Goal: Information Seeking & Learning: Learn about a topic

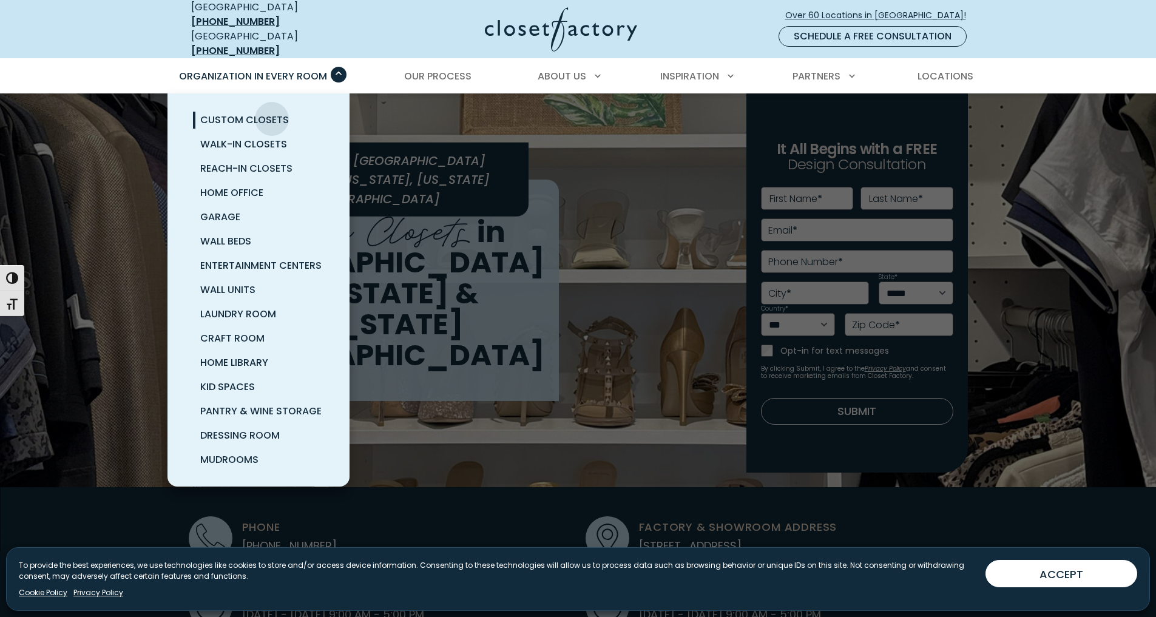
click at [272, 113] on span "Custom Closets" at bounding box center [244, 120] width 89 height 14
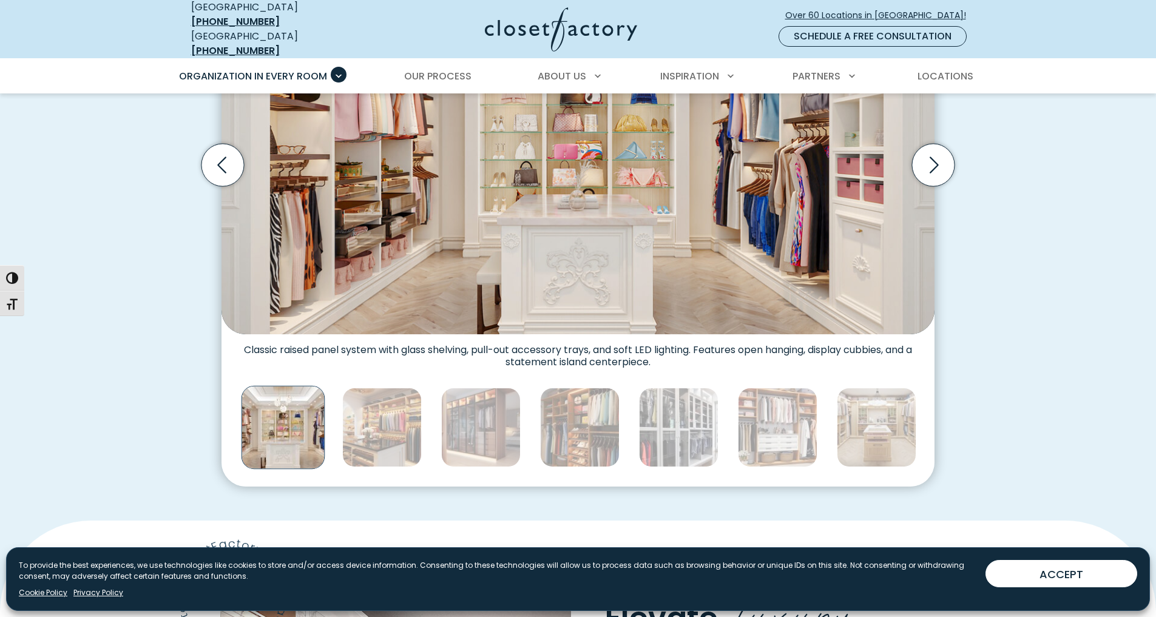
scroll to position [607, 0]
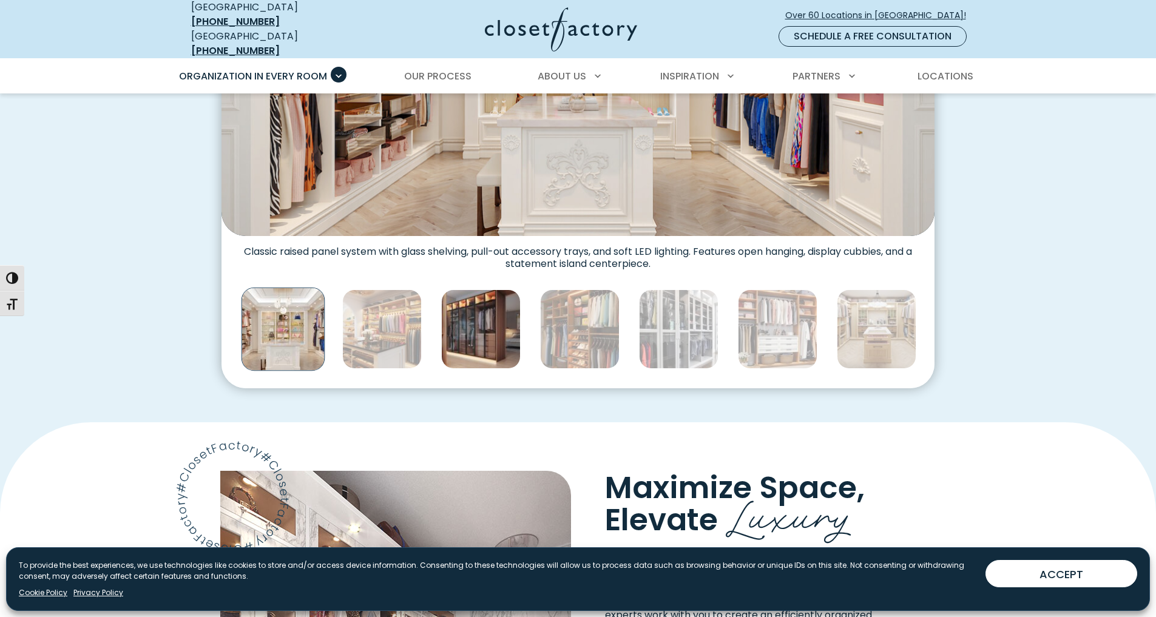
click at [490, 341] on img "Thumbnail Gallery" at bounding box center [481, 330] width 80 height 80
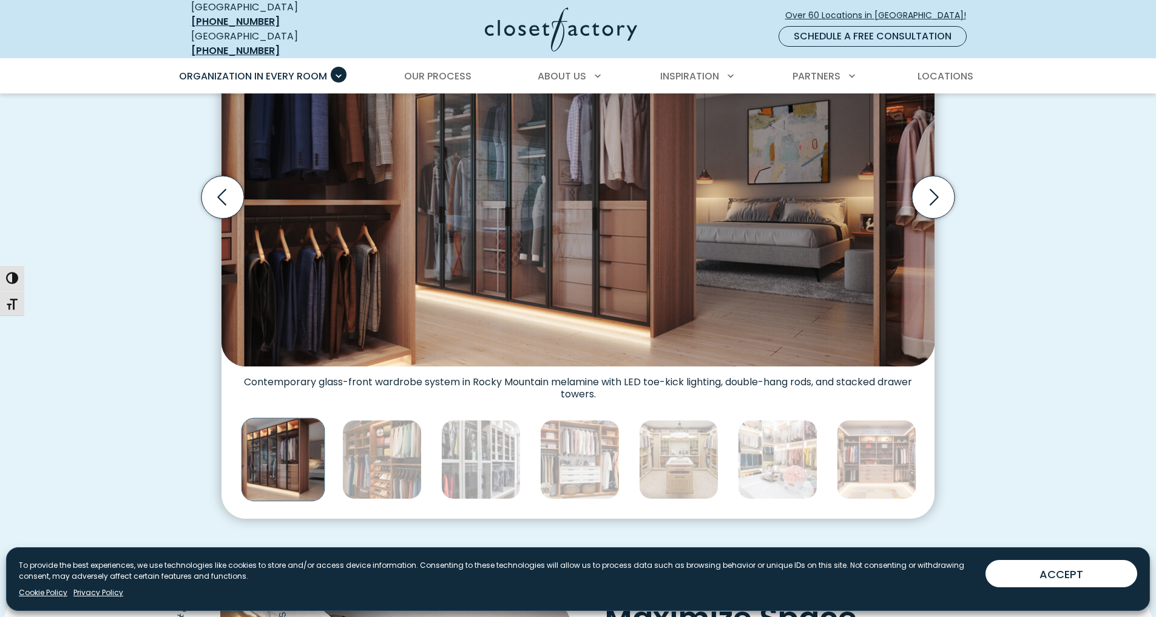
scroll to position [486, 0]
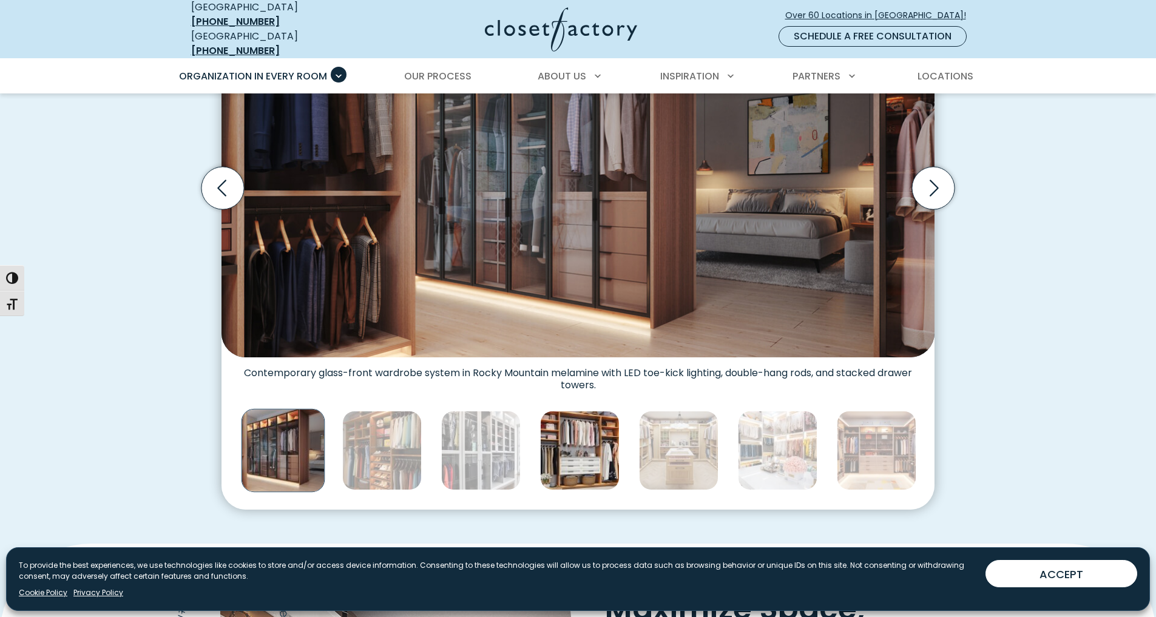
click at [581, 431] on img "Thumbnail Gallery" at bounding box center [580, 451] width 80 height 80
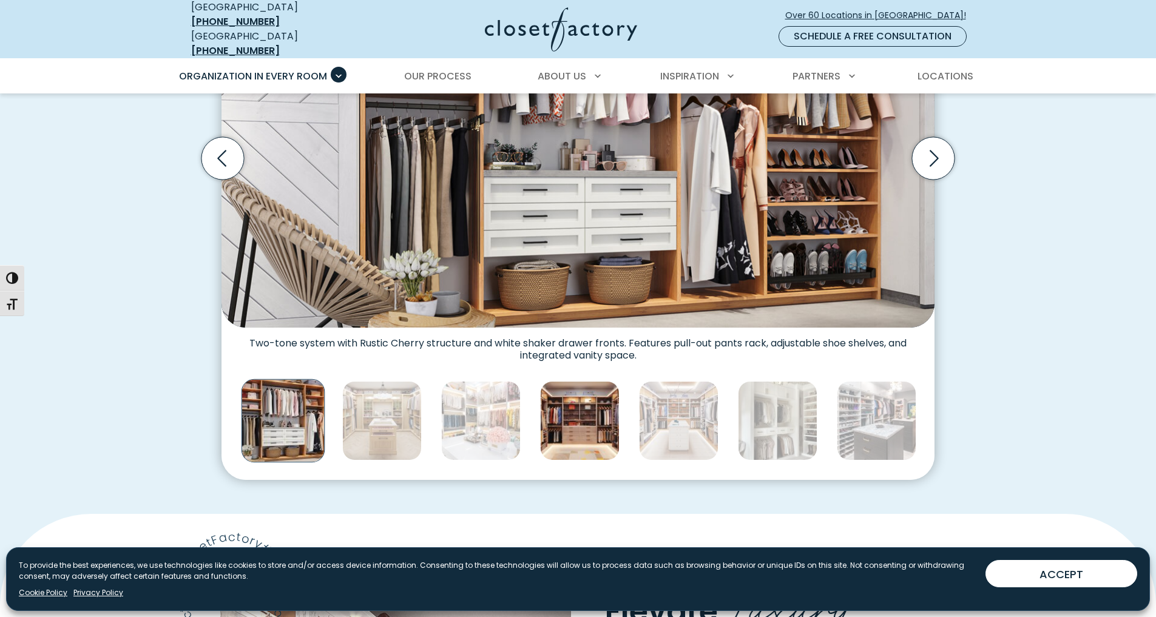
scroll to position [546, 0]
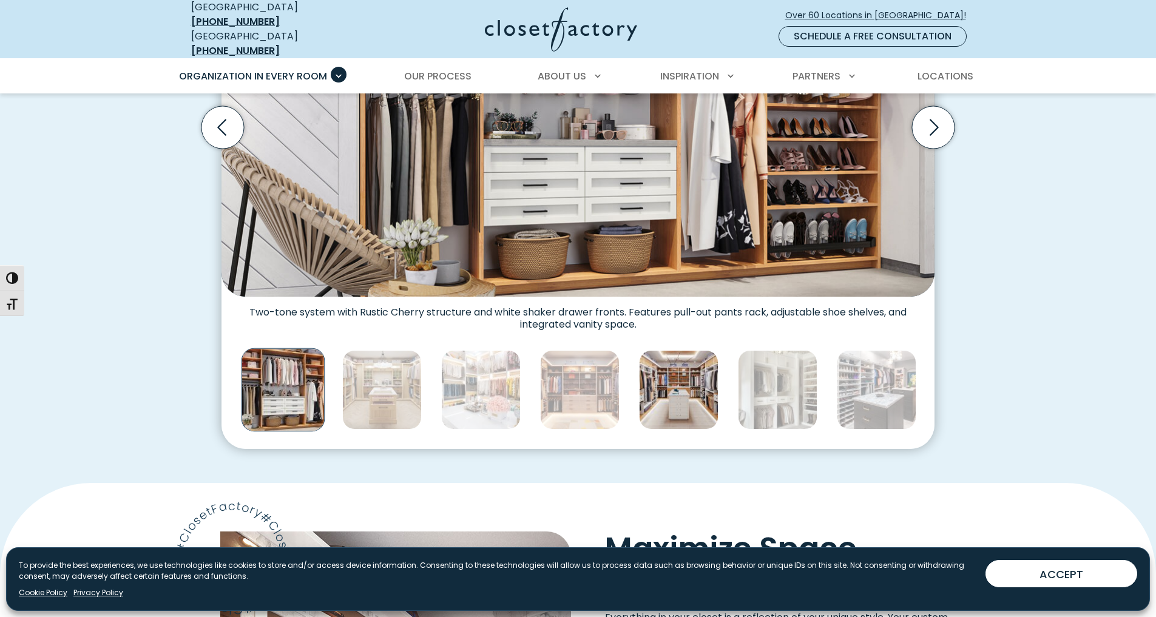
click at [677, 391] on img "Thumbnail Gallery" at bounding box center [679, 390] width 80 height 80
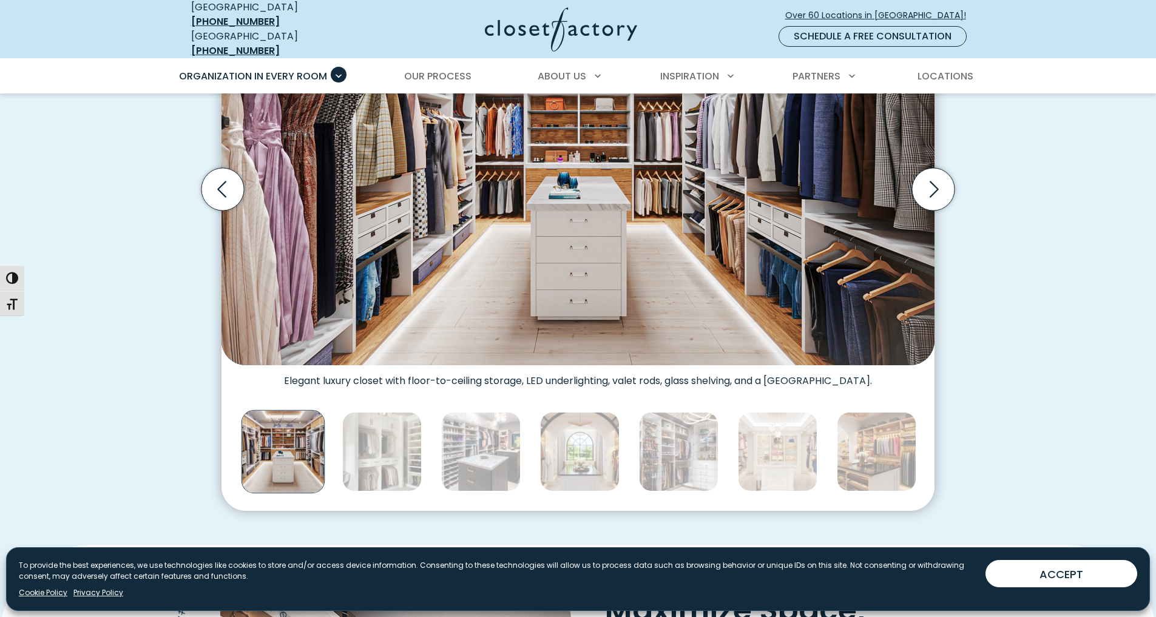
scroll to position [486, 0]
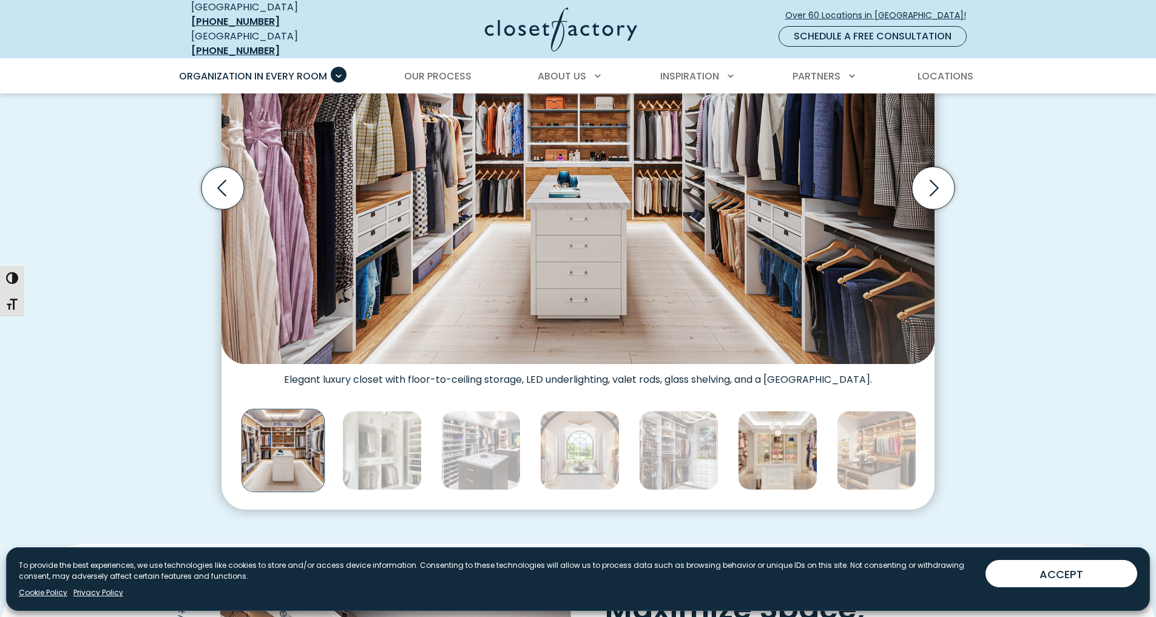
click at [767, 441] on img "Thumbnail Gallery" at bounding box center [778, 451] width 80 height 80
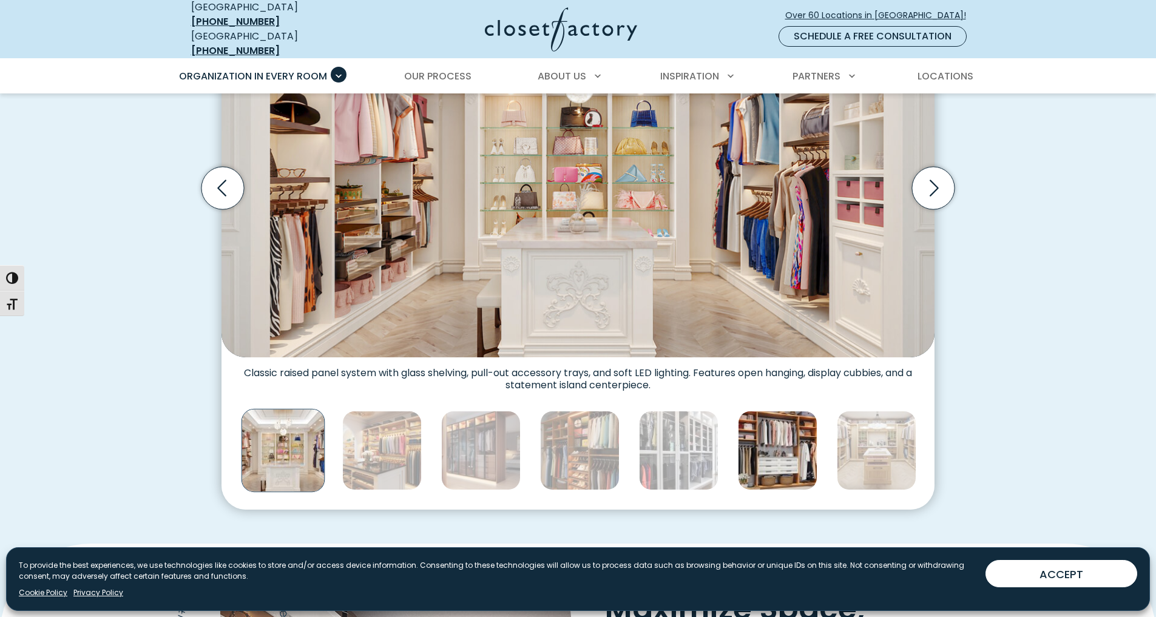
click at [777, 434] on img "Thumbnail Gallery" at bounding box center [778, 451] width 80 height 80
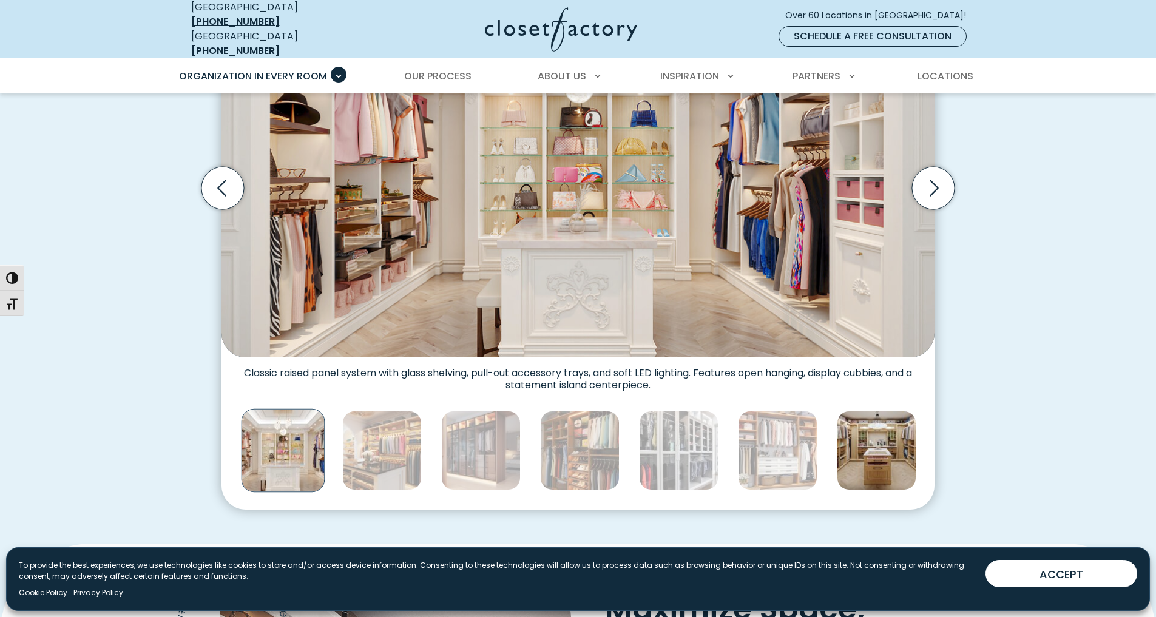
click at [872, 443] on img "Thumbnail Gallery" at bounding box center [877, 451] width 80 height 80
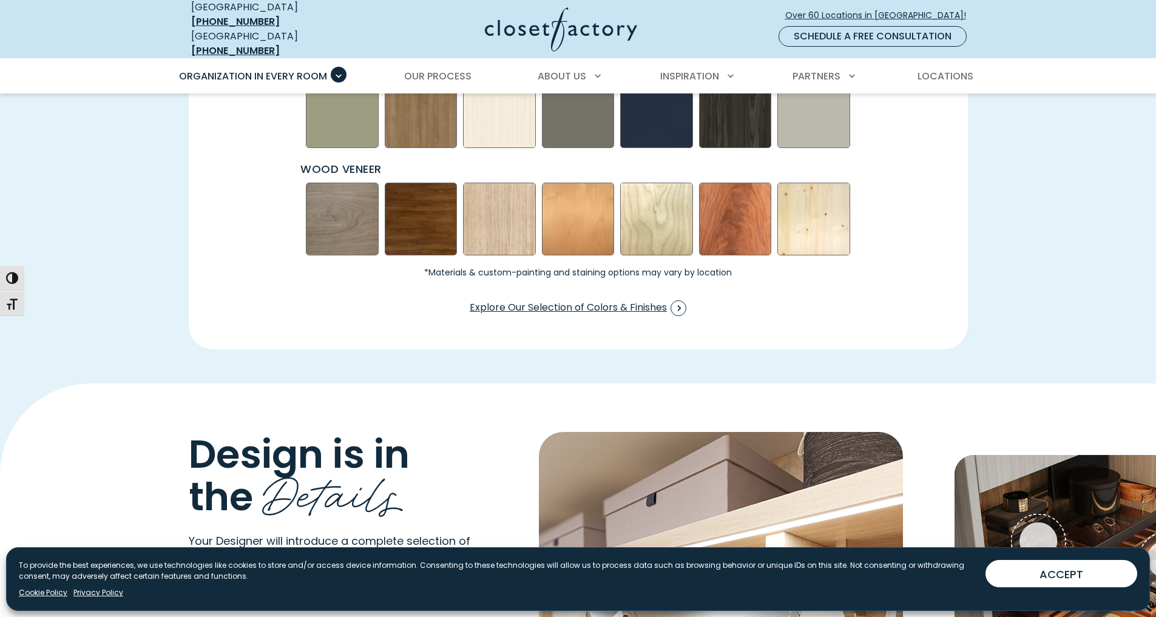
scroll to position [1760, 0]
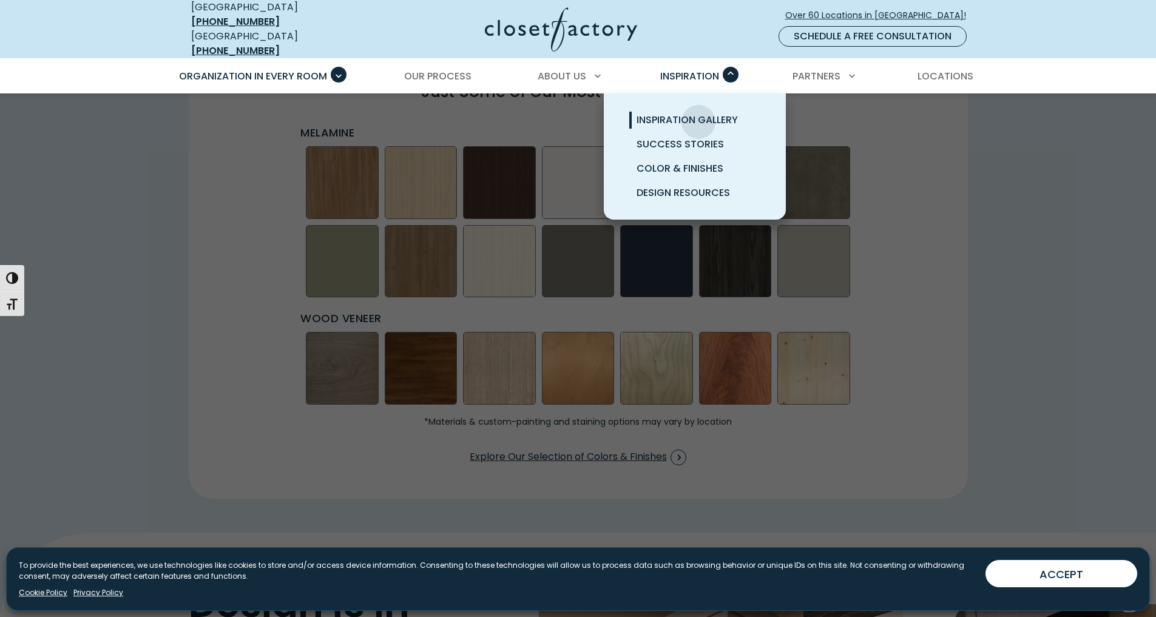
click at [699, 113] on span "Inspiration Gallery" at bounding box center [687, 120] width 101 height 14
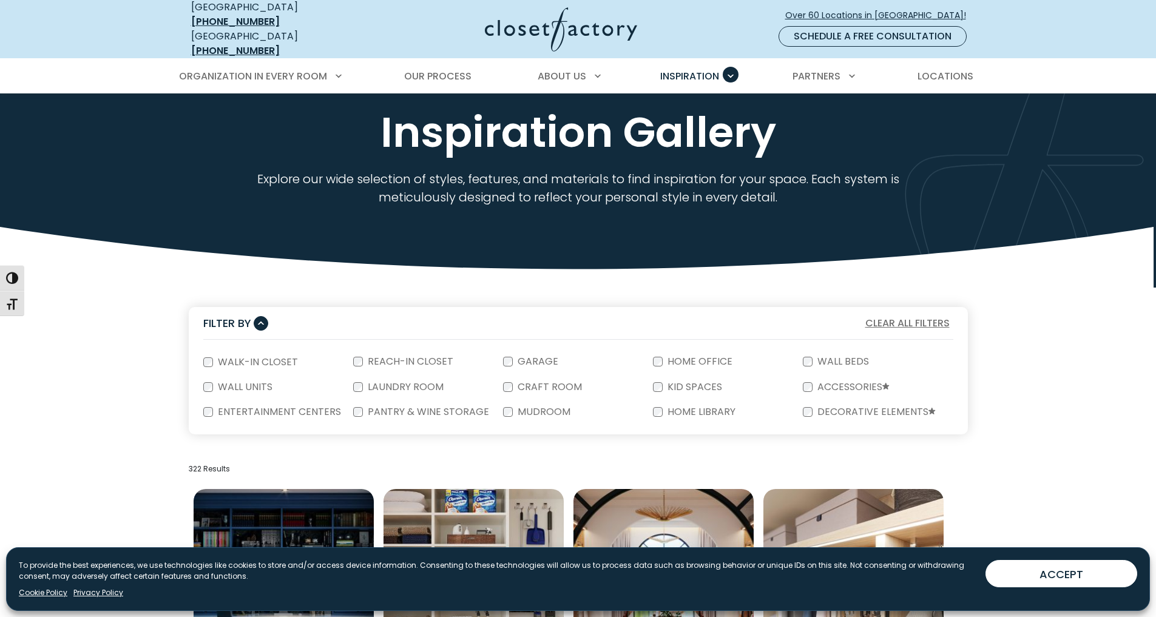
scroll to position [61, 0]
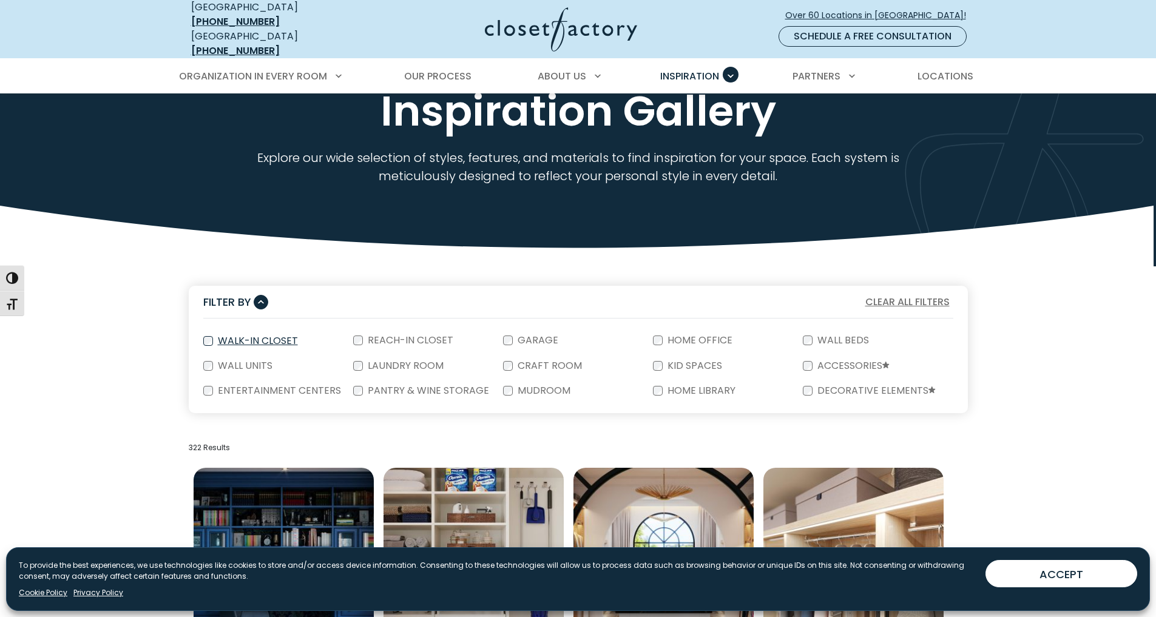
click at [242, 336] on label "Walk-In Closet" at bounding box center [256, 341] width 87 height 10
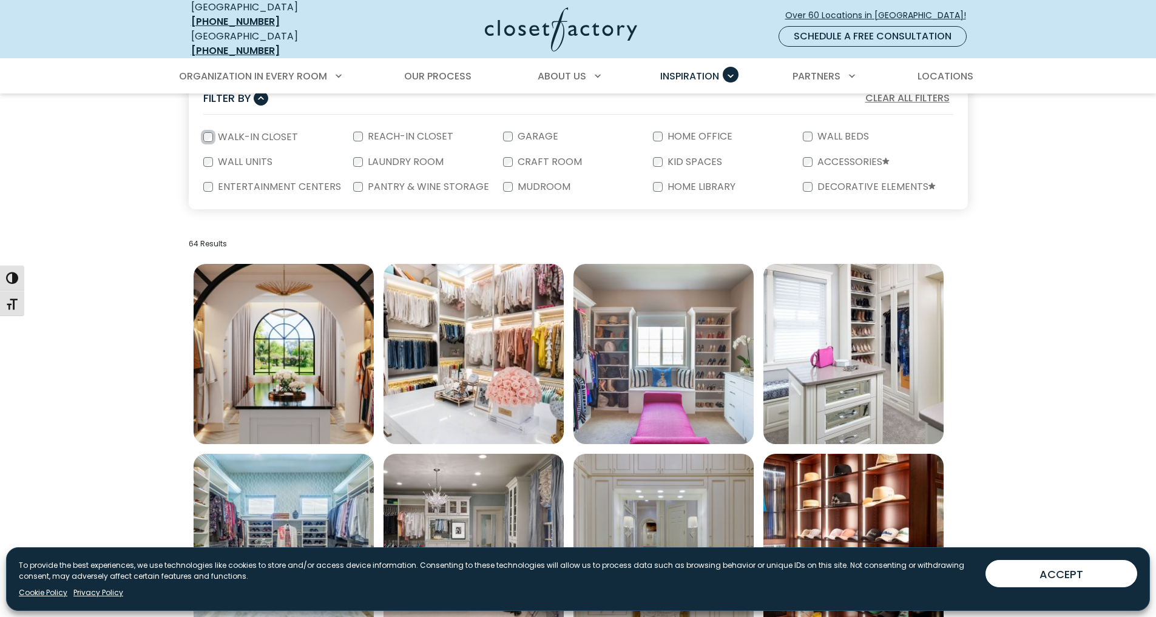
scroll to position [243, 0]
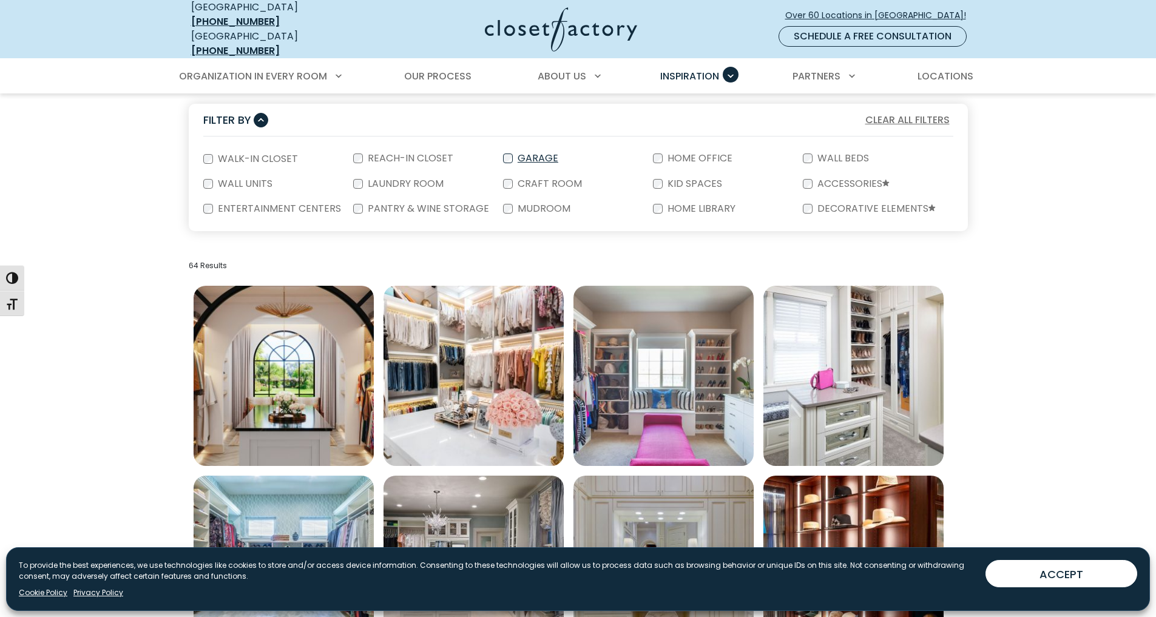
click at [522, 154] on label "Garage" at bounding box center [537, 159] width 48 height 10
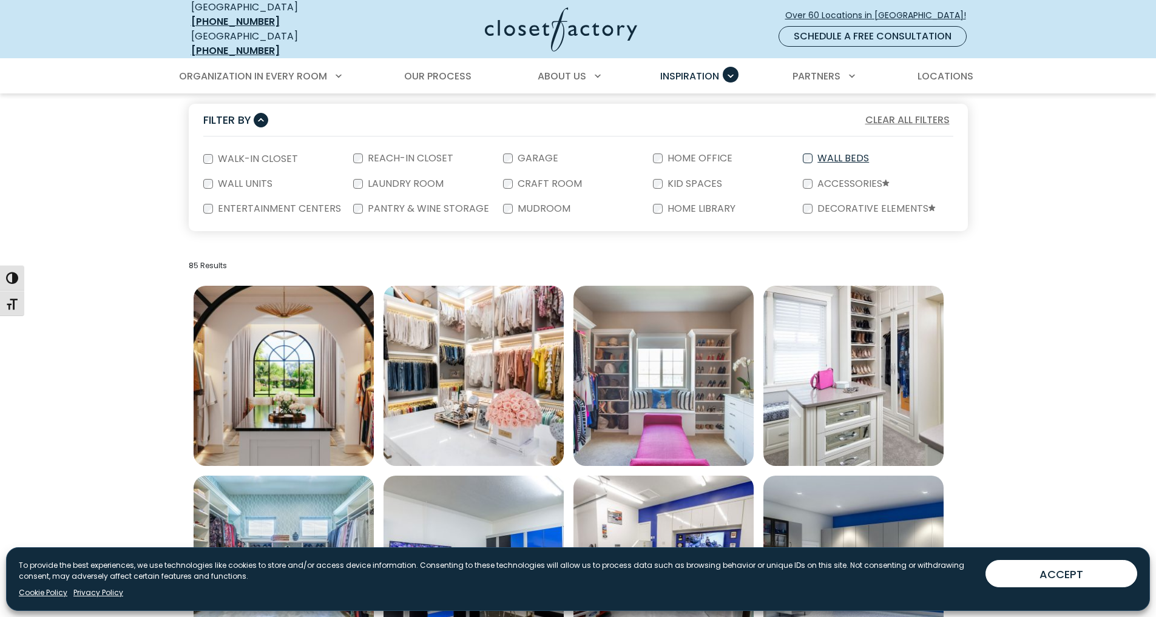
click at [859, 154] on label "Wall Beds" at bounding box center [842, 159] width 59 height 10
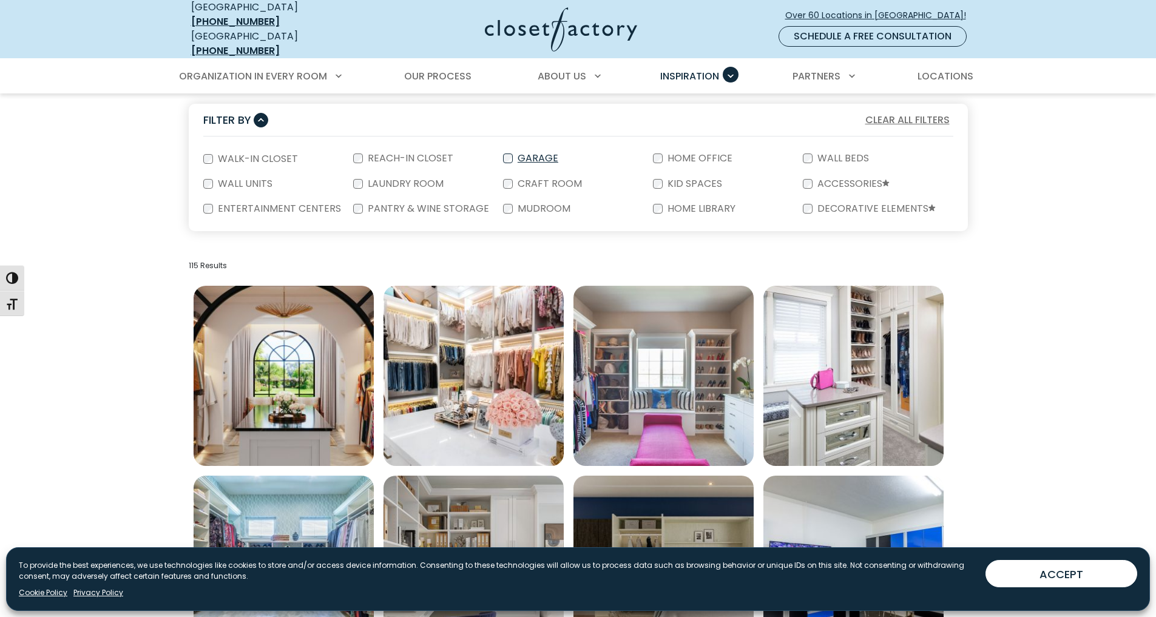
click at [512, 148] on div "Garage" at bounding box center [578, 158] width 150 height 25
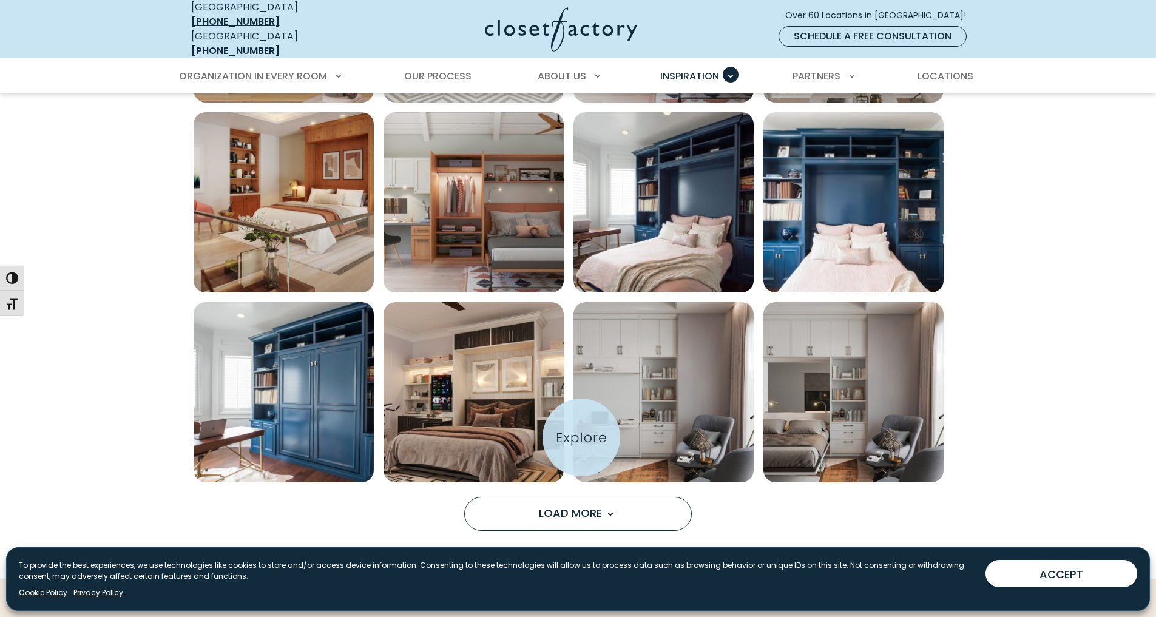
scroll to position [850, 0]
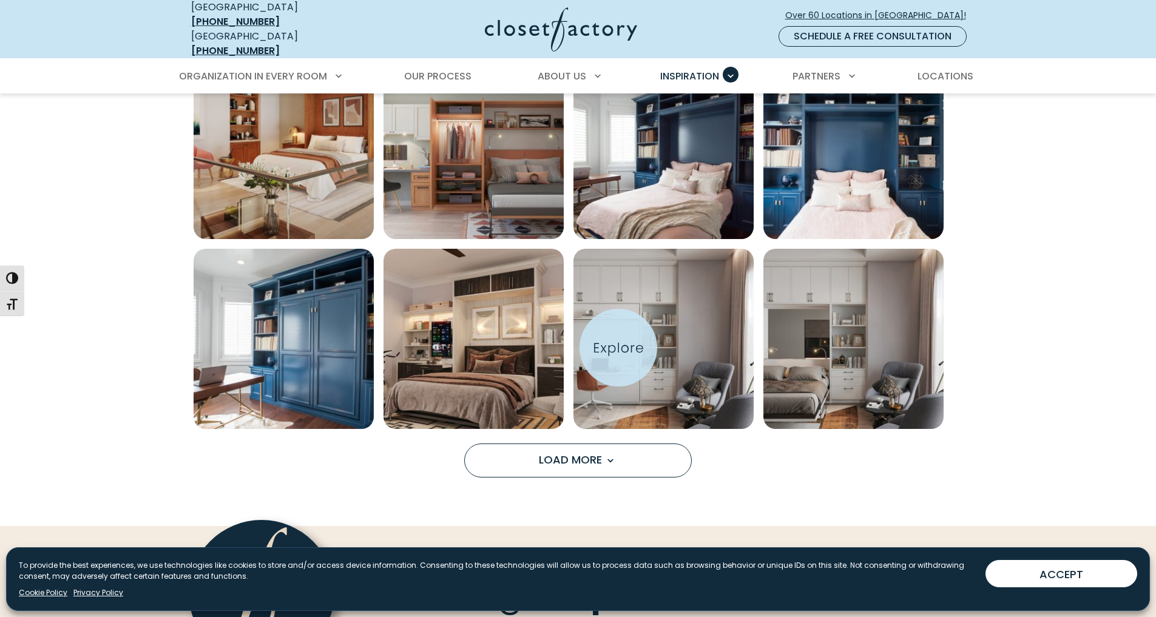
click at [619, 348] on img "Open inspiration gallery to preview enlarged image" at bounding box center [664, 339] width 180 height 180
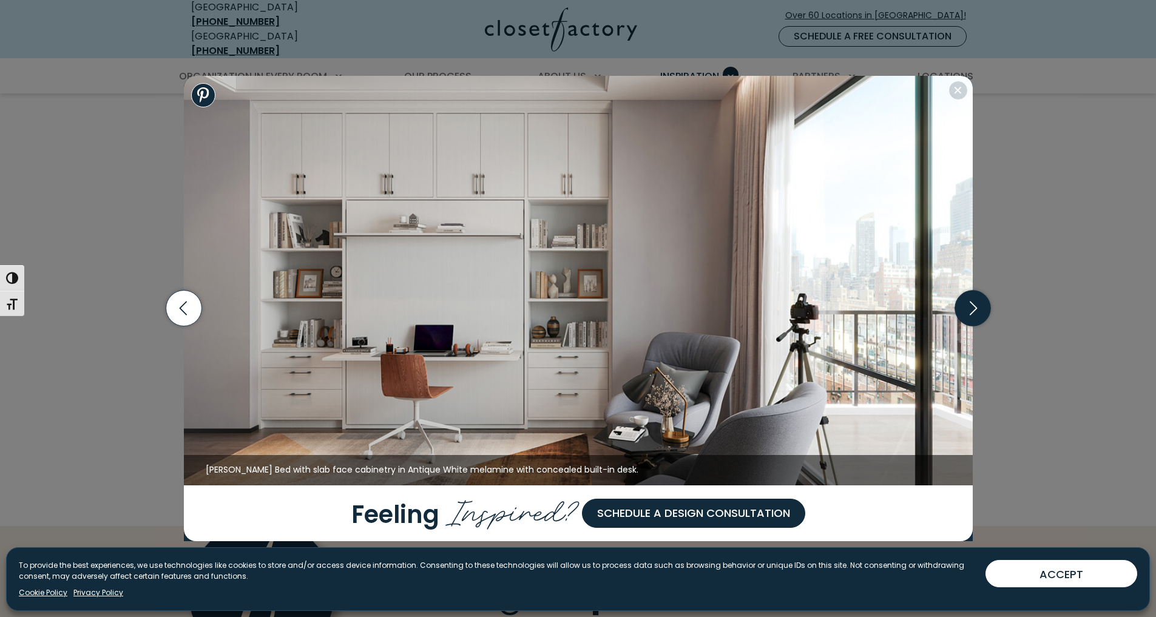
click at [980, 311] on icon "button" at bounding box center [973, 309] width 36 height 36
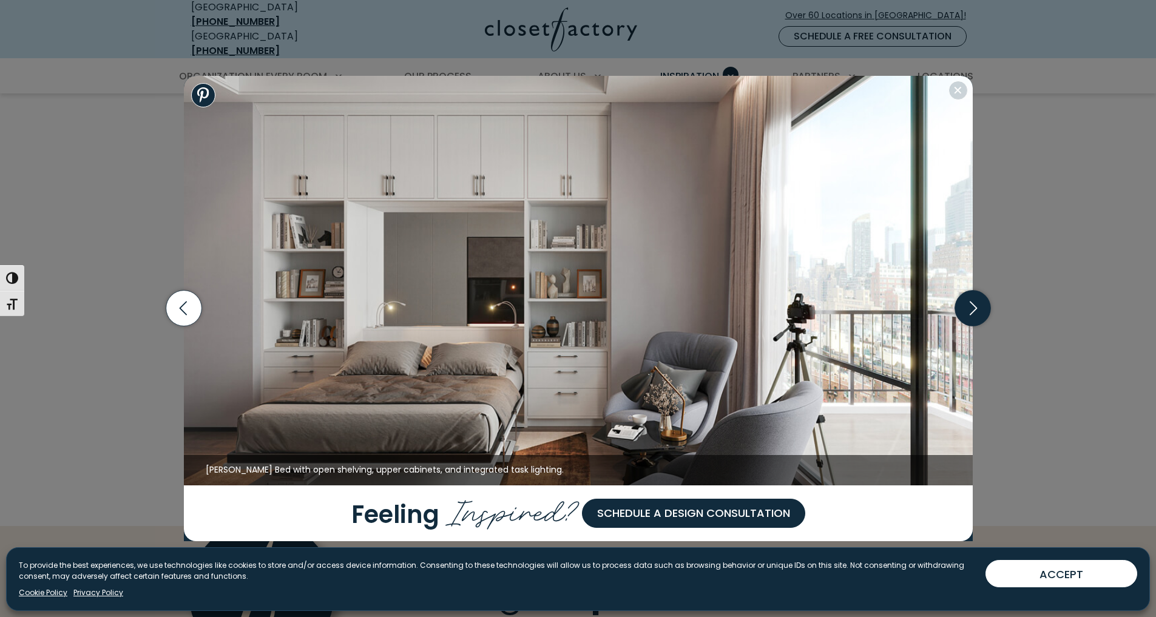
click at [980, 311] on icon "button" at bounding box center [973, 309] width 36 height 36
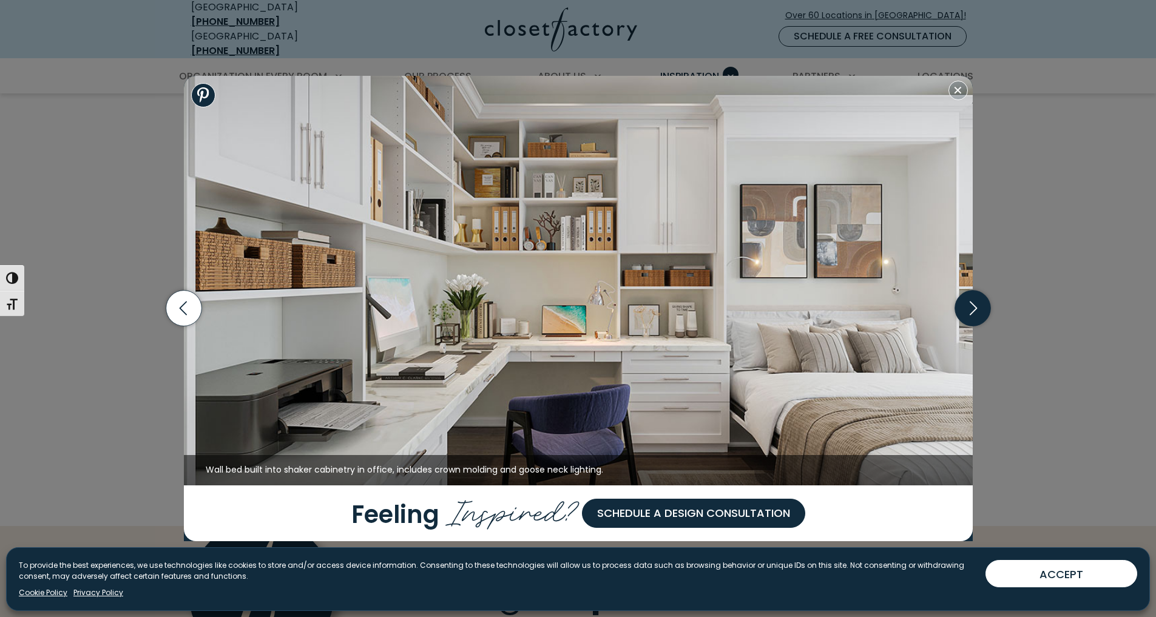
click at [980, 311] on icon "button" at bounding box center [973, 309] width 36 height 36
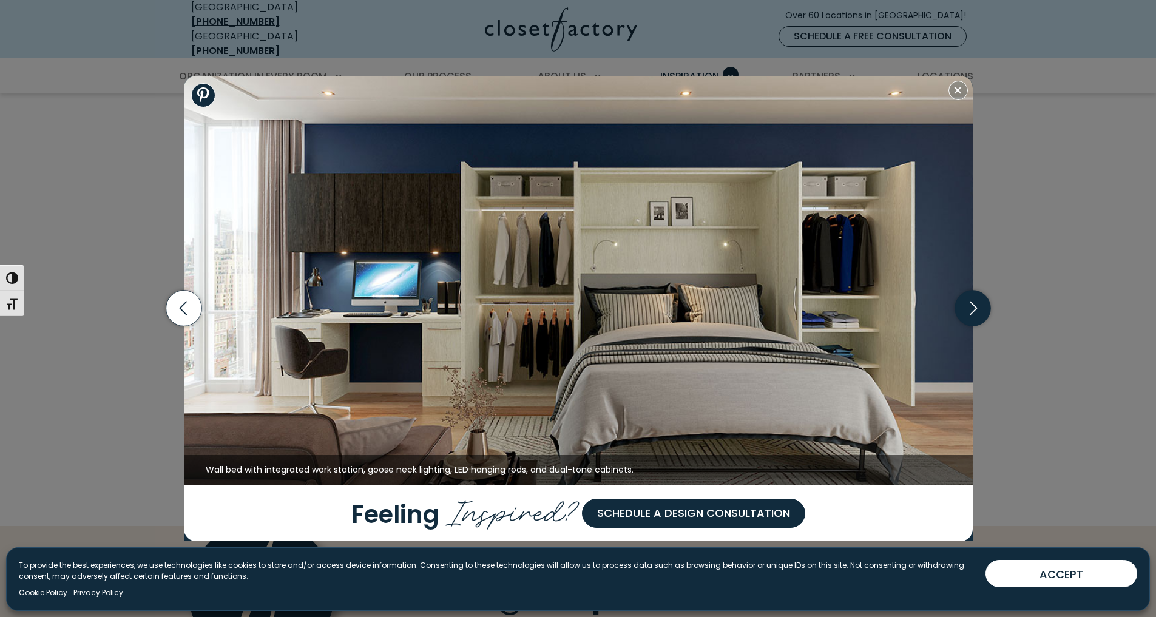
click at [980, 311] on icon "button" at bounding box center [973, 309] width 36 height 36
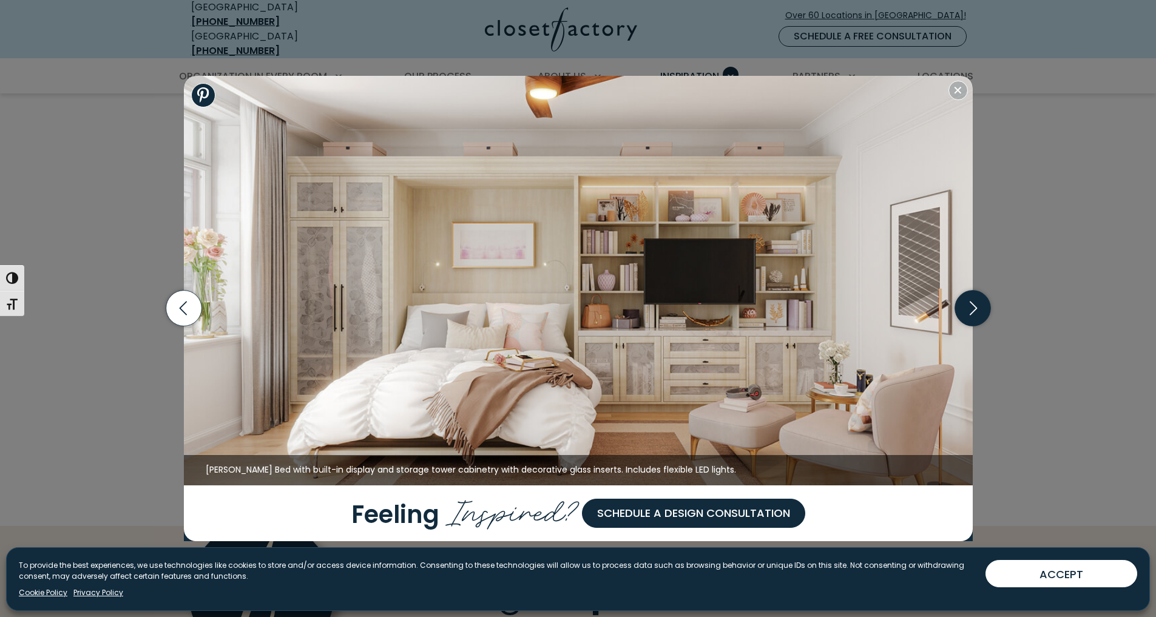
click at [980, 311] on icon "button" at bounding box center [973, 309] width 36 height 36
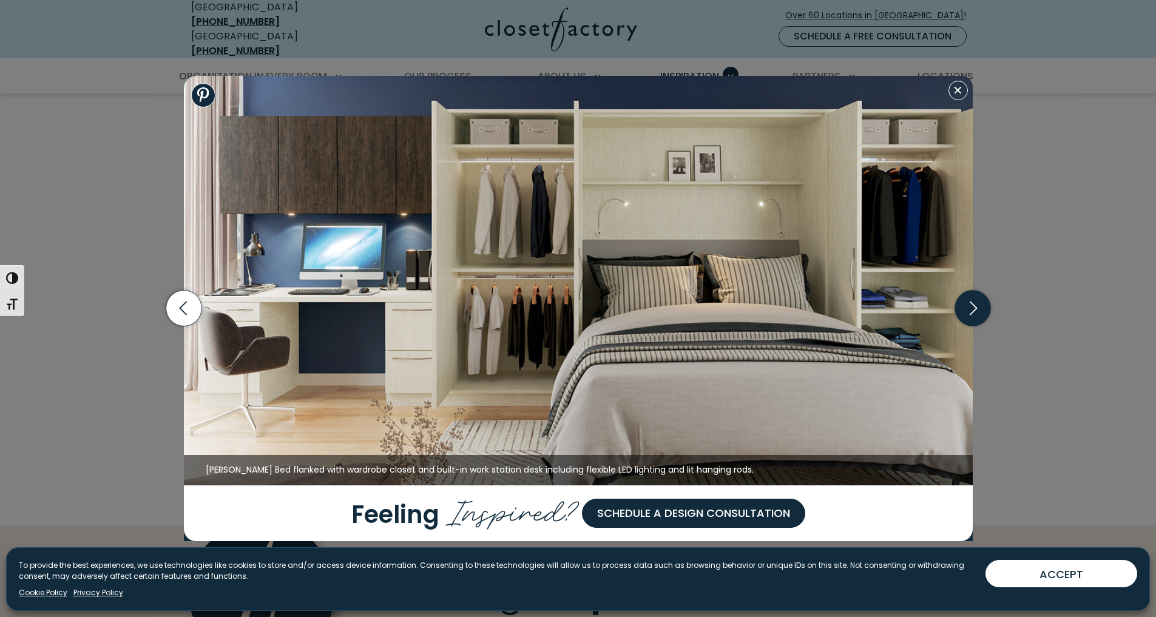
click at [980, 311] on icon "button" at bounding box center [973, 309] width 36 height 36
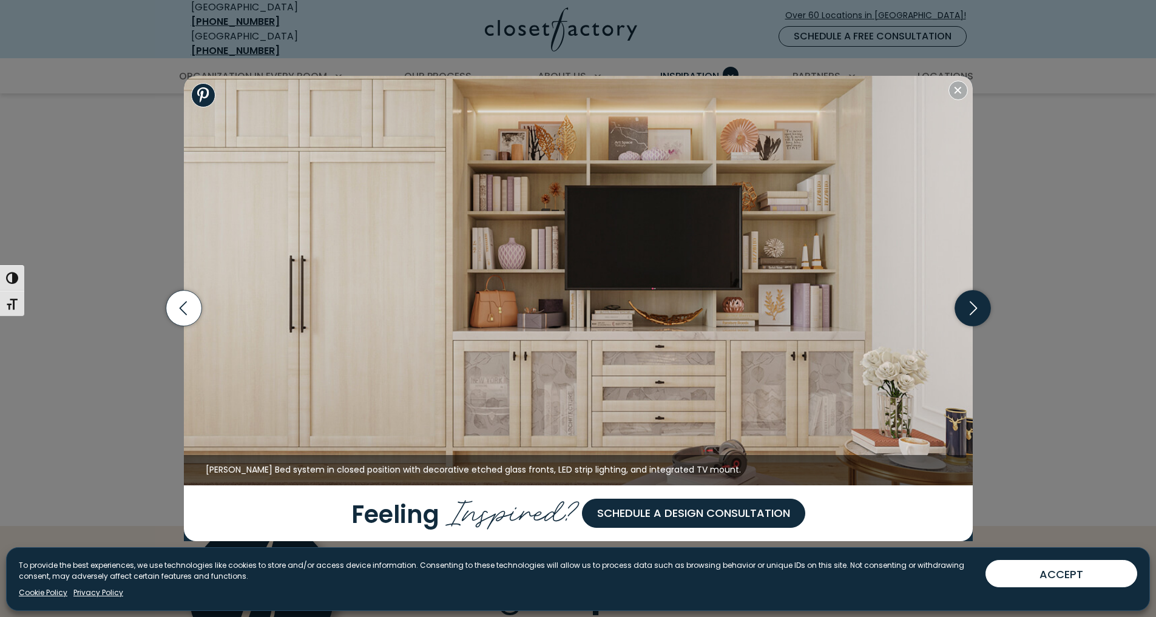
click at [980, 311] on icon "button" at bounding box center [973, 309] width 36 height 36
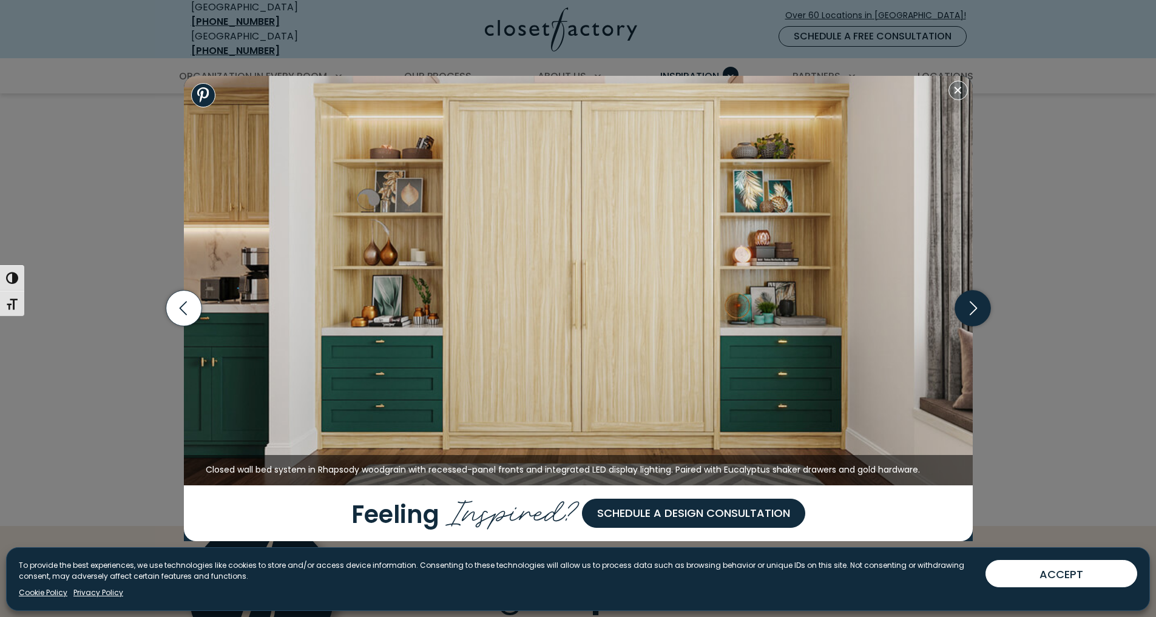
click at [980, 311] on icon "button" at bounding box center [973, 309] width 36 height 36
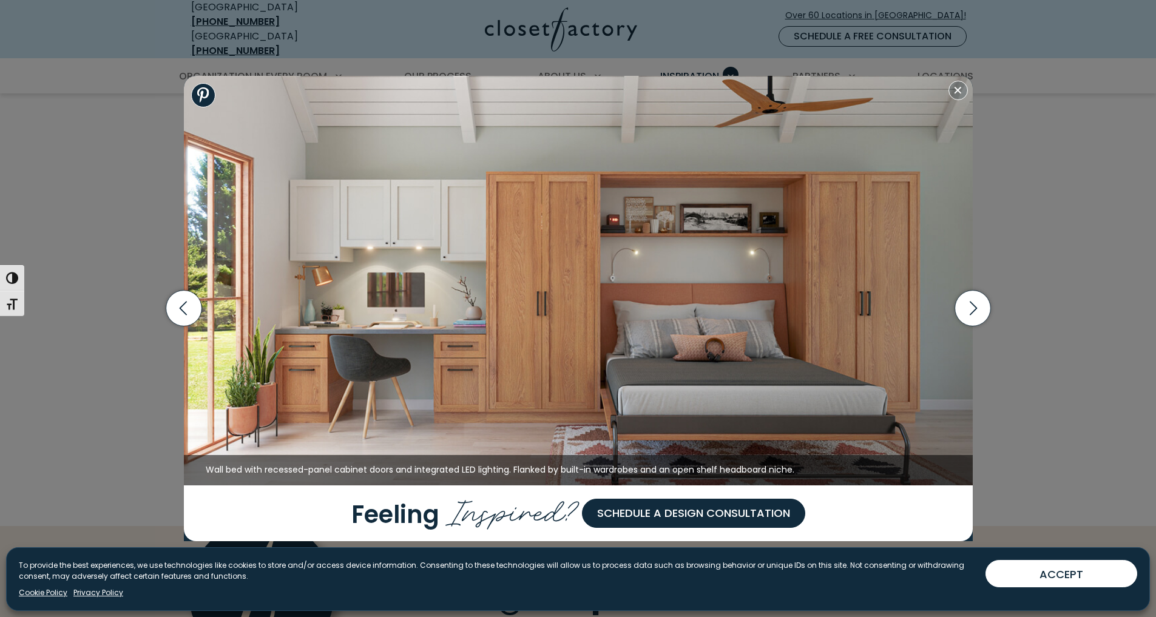
click at [959, 103] on img at bounding box center [578, 281] width 789 height 410
click at [961, 93] on button "Close modal" at bounding box center [958, 90] width 19 height 19
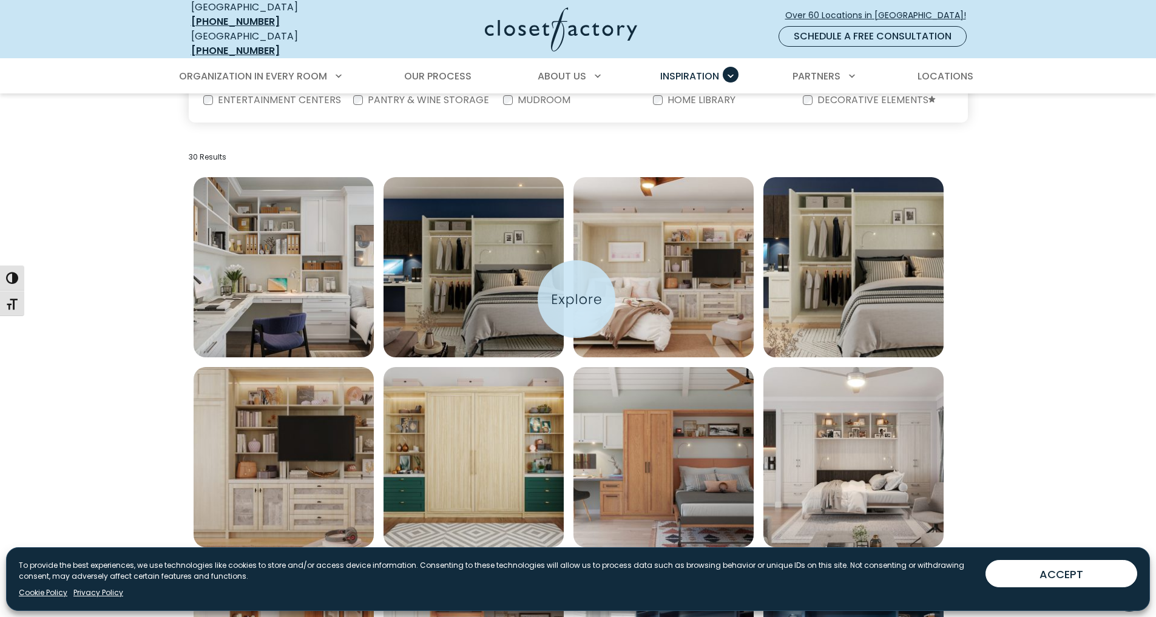
scroll to position [243, 0]
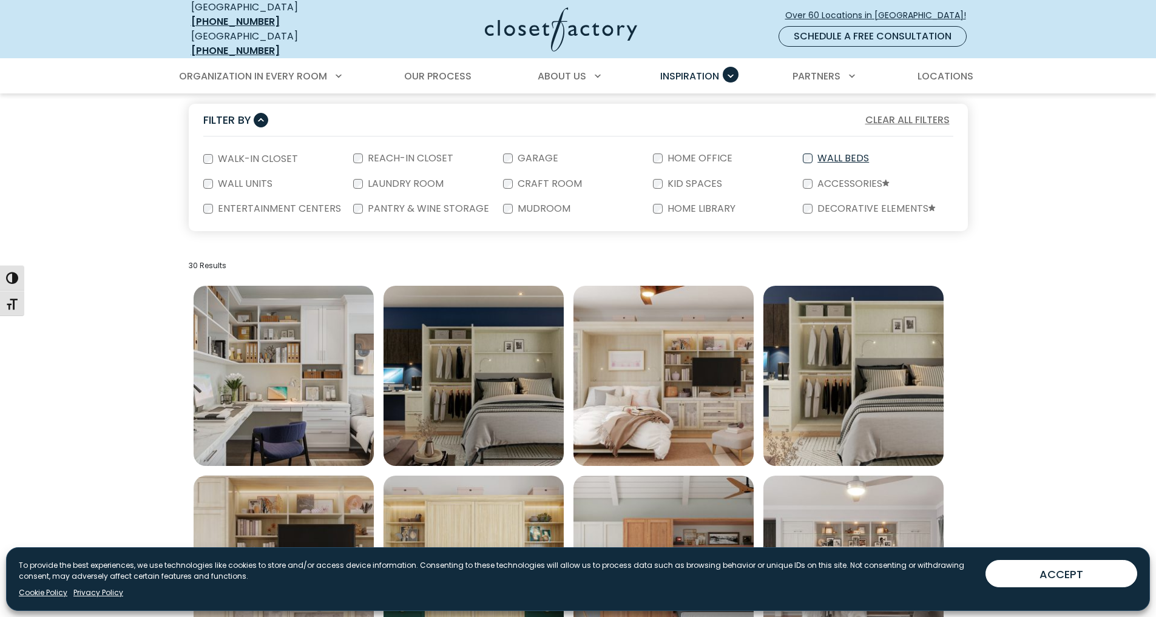
click at [819, 154] on label "Wall Beds" at bounding box center [842, 159] width 59 height 10
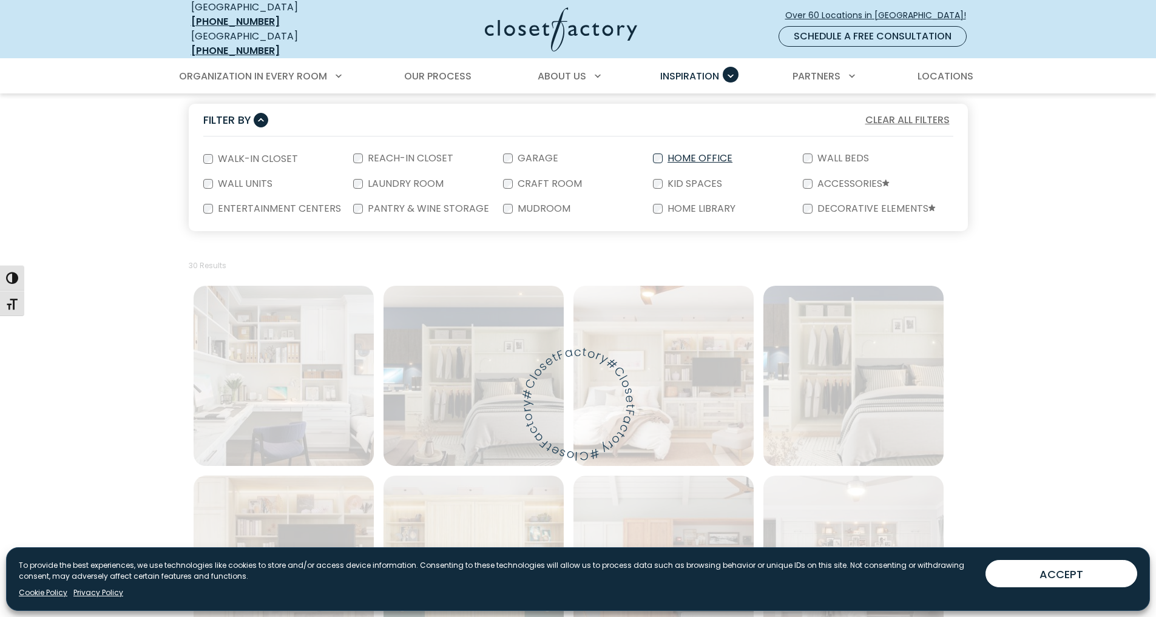
click at [677, 154] on label "Home Office" at bounding box center [699, 159] width 72 height 10
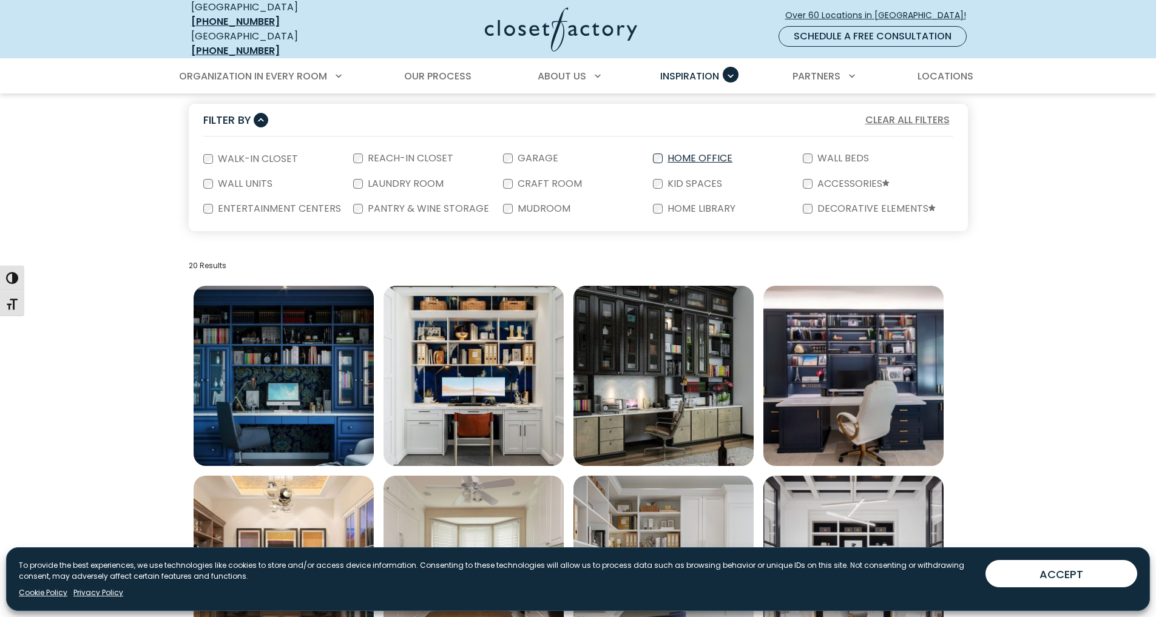
click at [687, 154] on label "Home Office" at bounding box center [699, 159] width 72 height 10
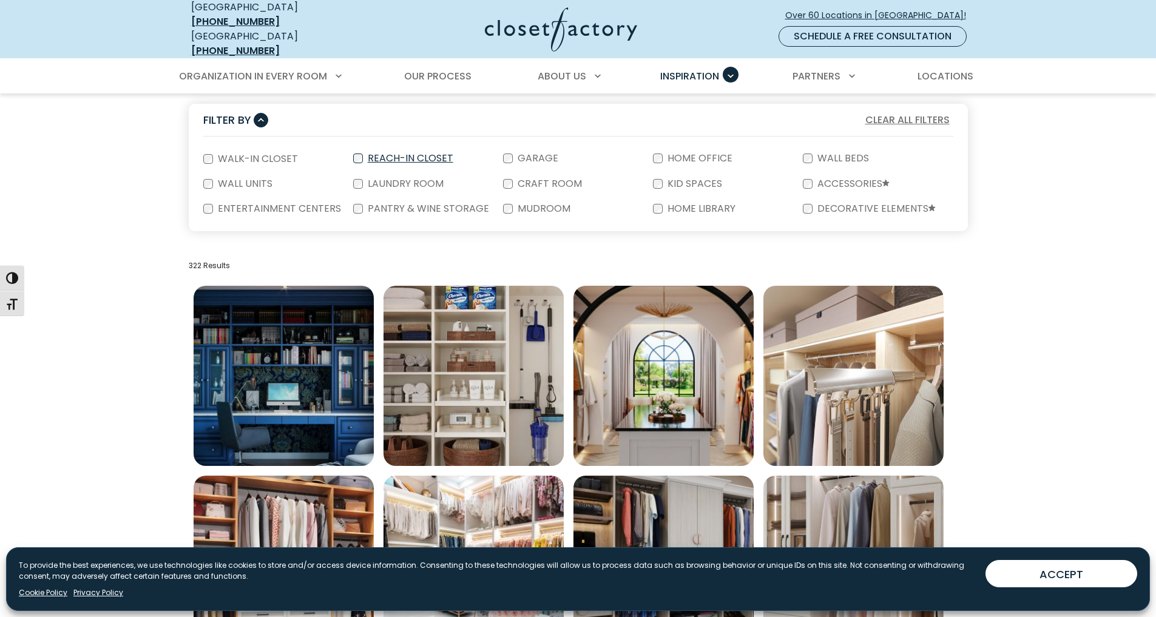
click at [382, 154] on label "Reach-In Closet" at bounding box center [409, 159] width 93 height 10
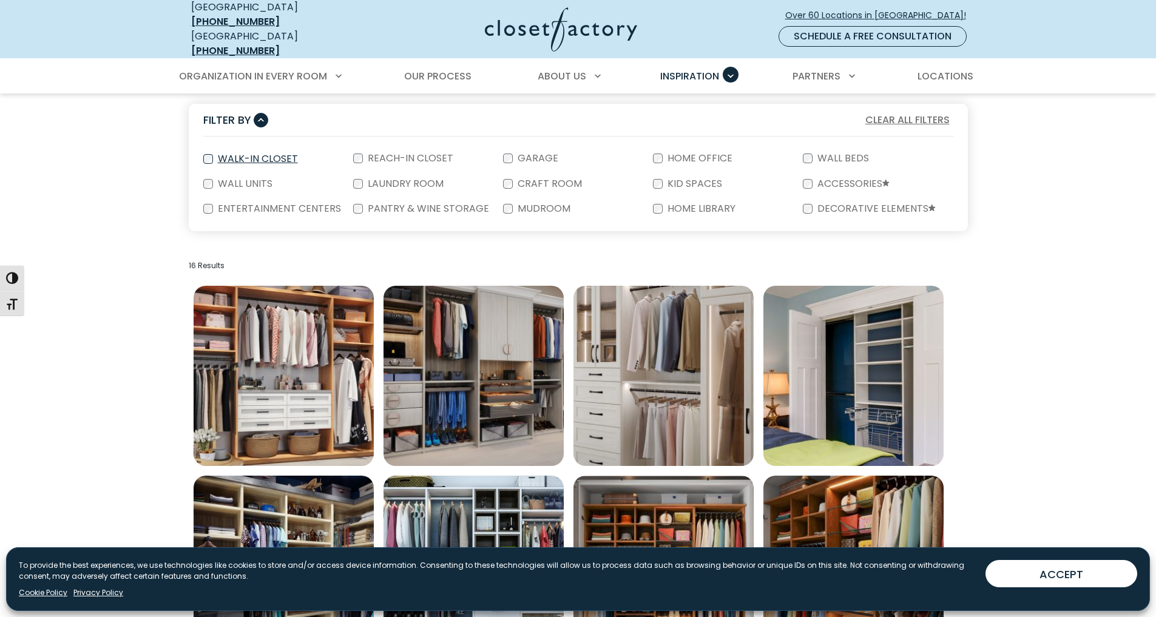
click at [261, 154] on label "Walk-In Closet" at bounding box center [256, 159] width 87 height 10
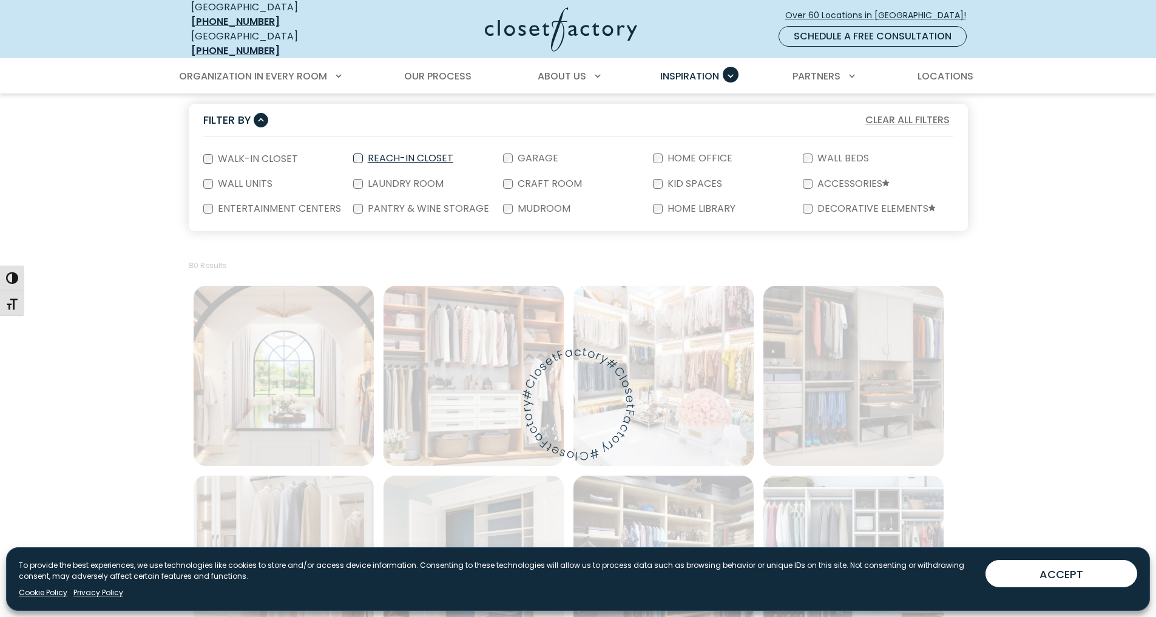
click at [384, 155] on label "Reach-In Closet" at bounding box center [409, 159] width 93 height 10
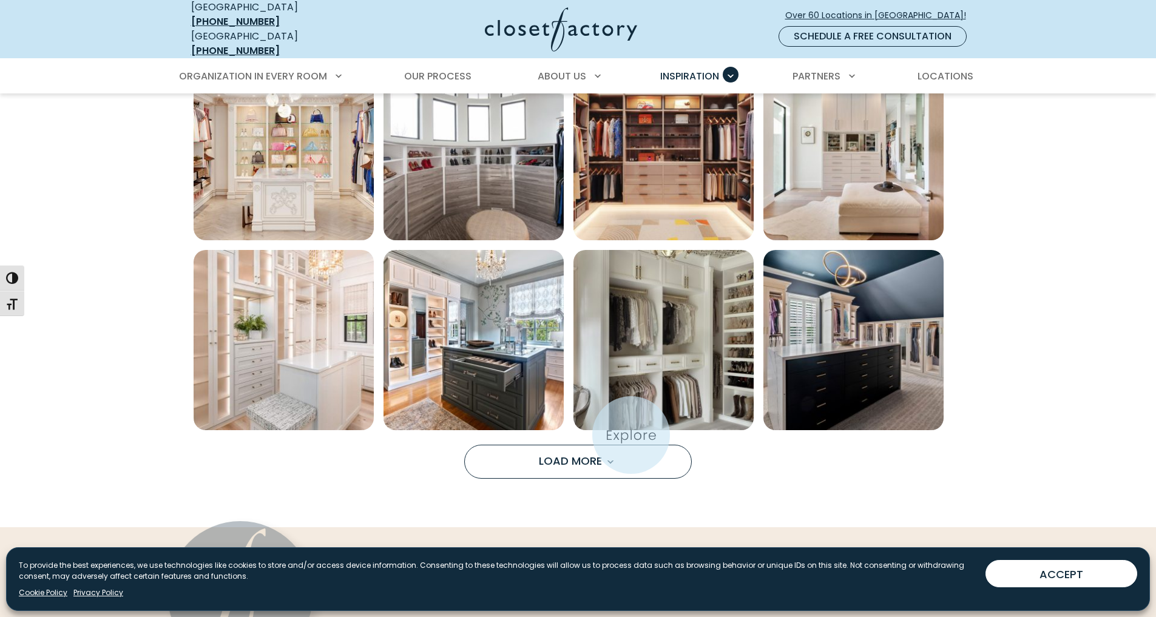
scroll to position [850, 0]
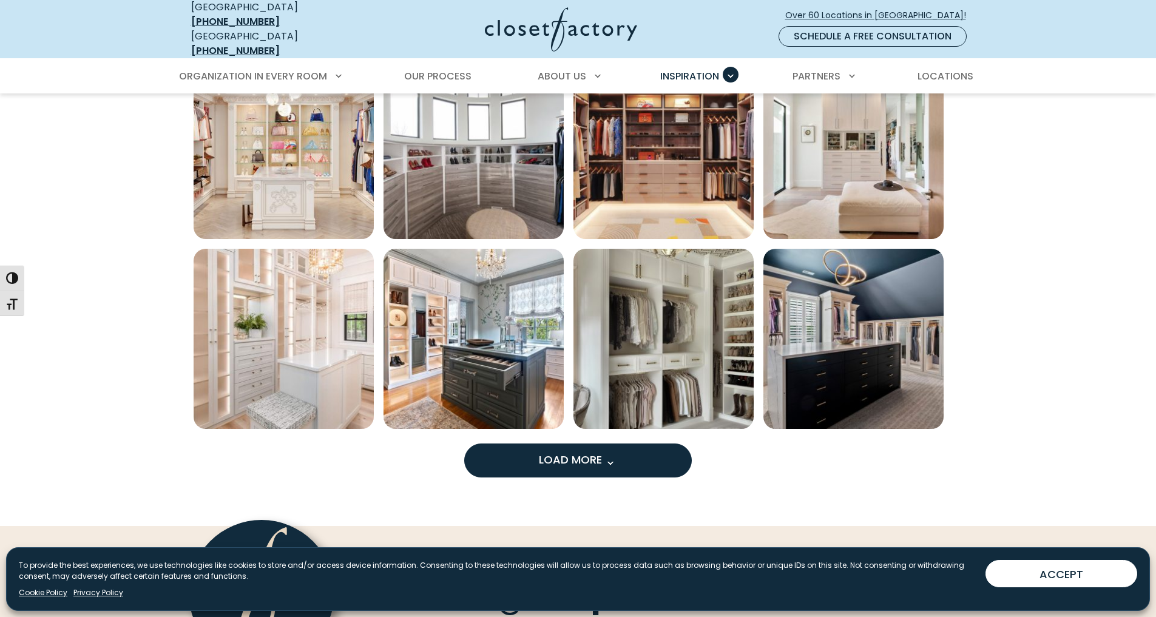
click at [612, 455] on span "Load more inspiration gallery images" at bounding box center [610, 463] width 16 height 16
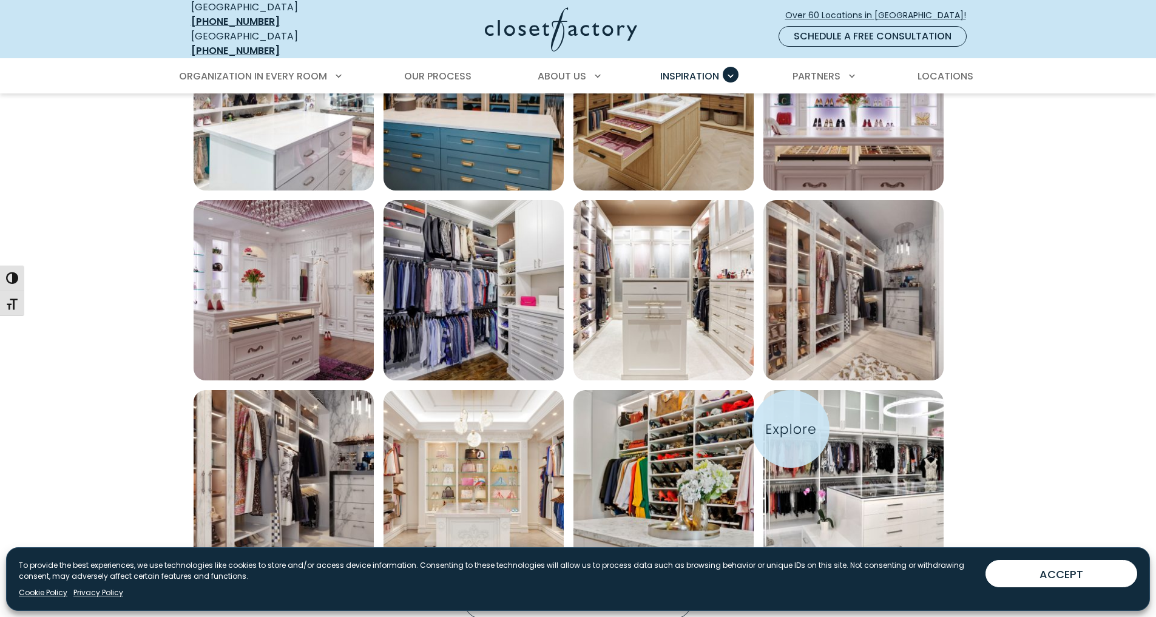
scroll to position [1578, 0]
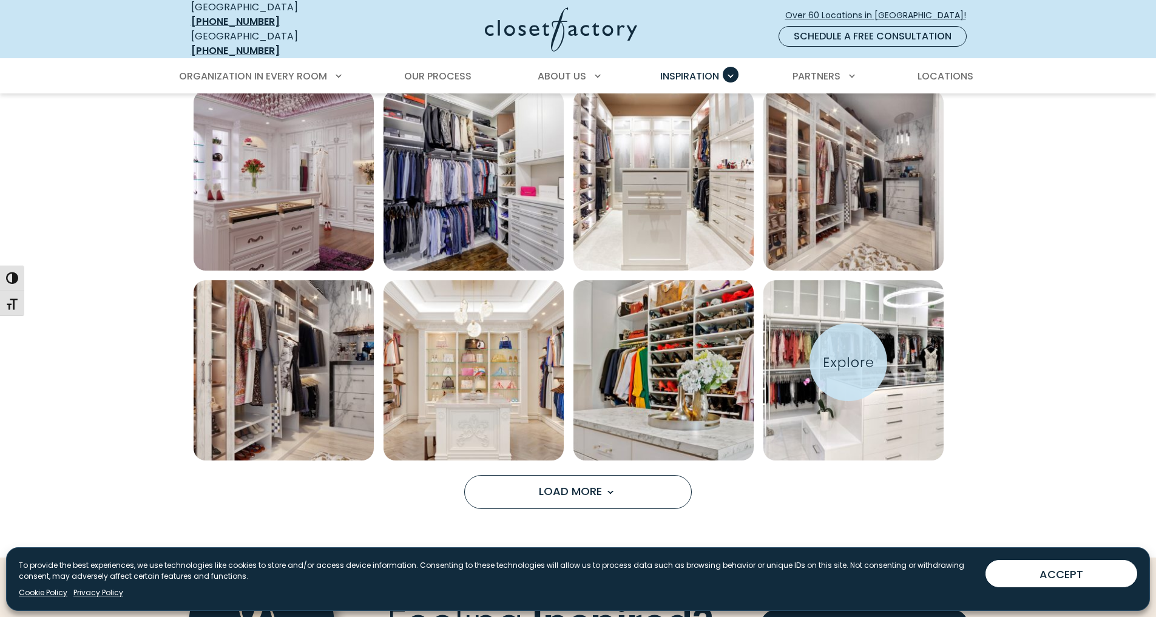
click at [849, 362] on img "Open inspiration gallery to preview enlarged image" at bounding box center [854, 370] width 180 height 180
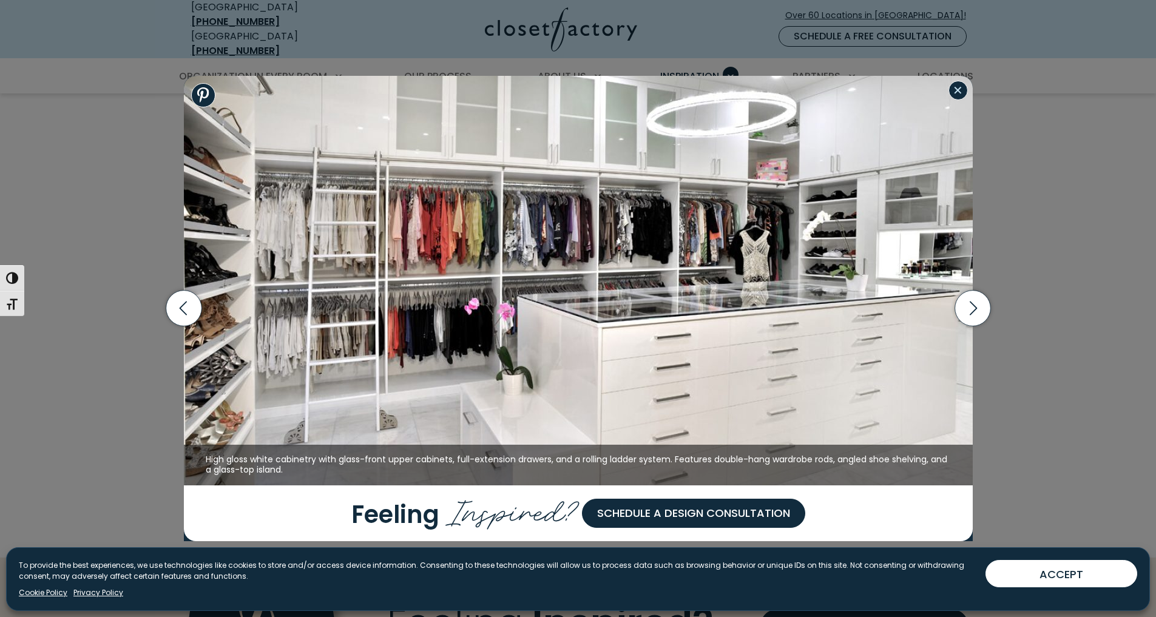
click at [961, 98] on button "Close modal" at bounding box center [958, 90] width 19 height 19
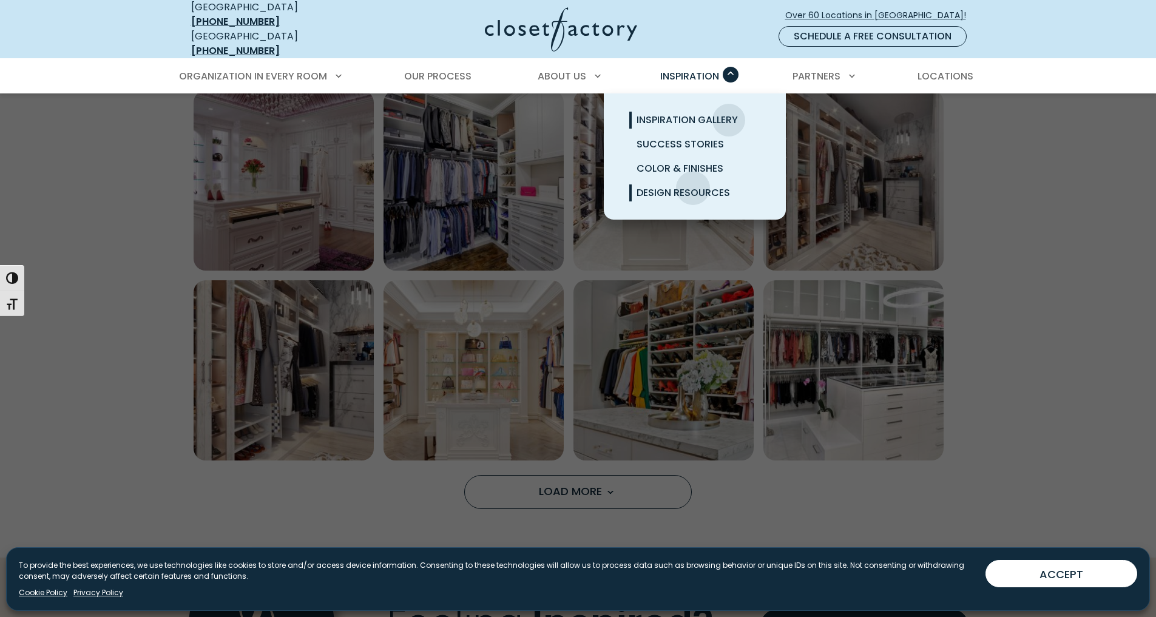
click at [693, 186] on span "Design Resources" at bounding box center [683, 193] width 93 height 14
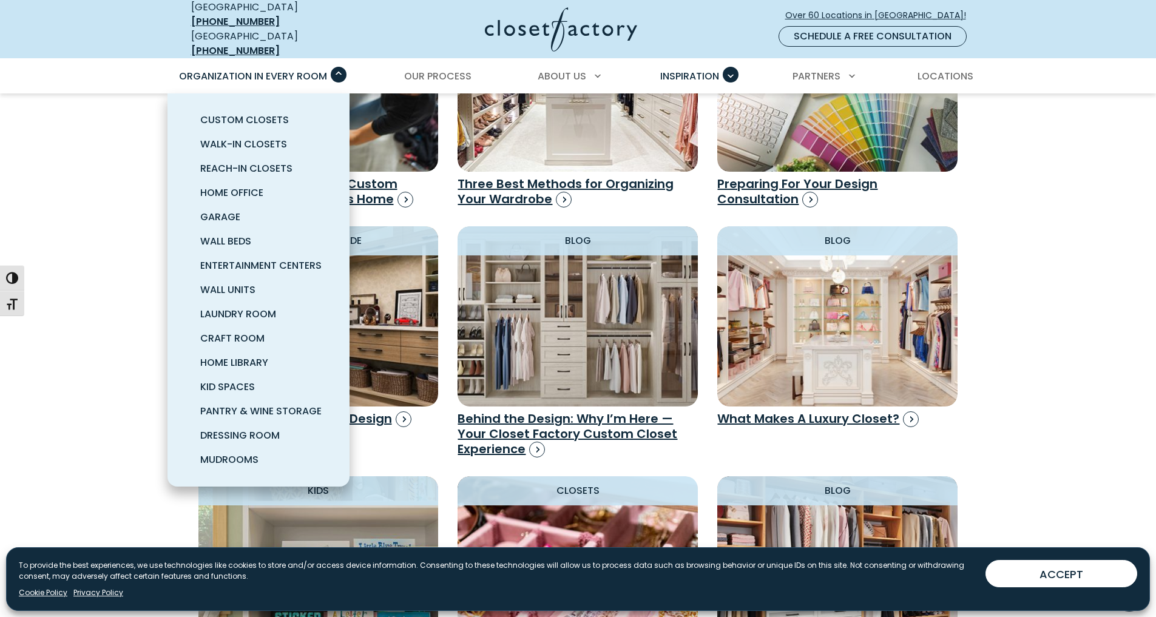
scroll to position [910, 0]
